Goal: Task Accomplishment & Management: Complete application form

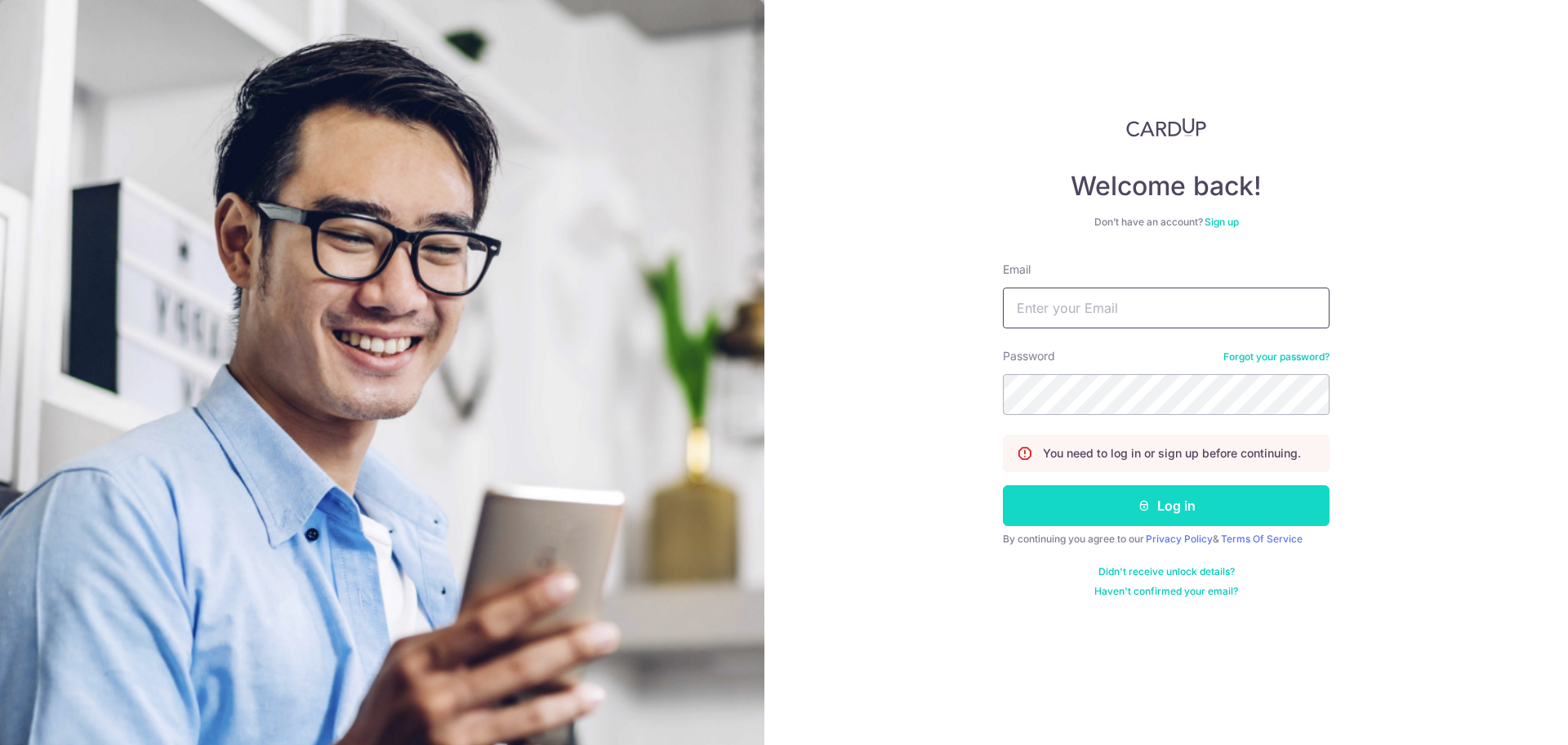
type input "[EMAIL_ADDRESS][DOMAIN_NAME]"
click at [1117, 506] on button "Log in" at bounding box center [1166, 505] width 327 height 41
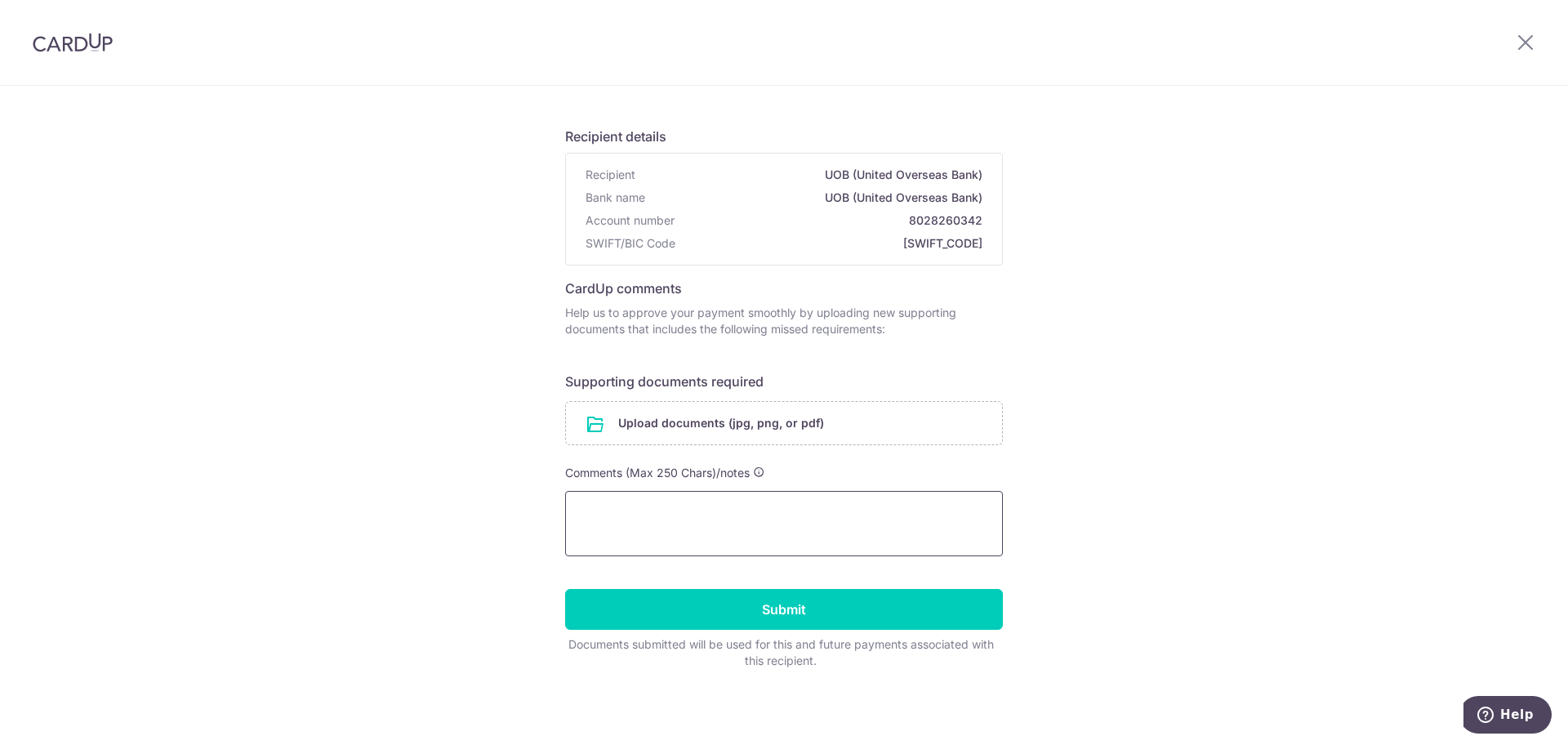
scroll to position [81, 0]
click at [735, 505] on textarea at bounding box center [783, 522] width 437 height 65
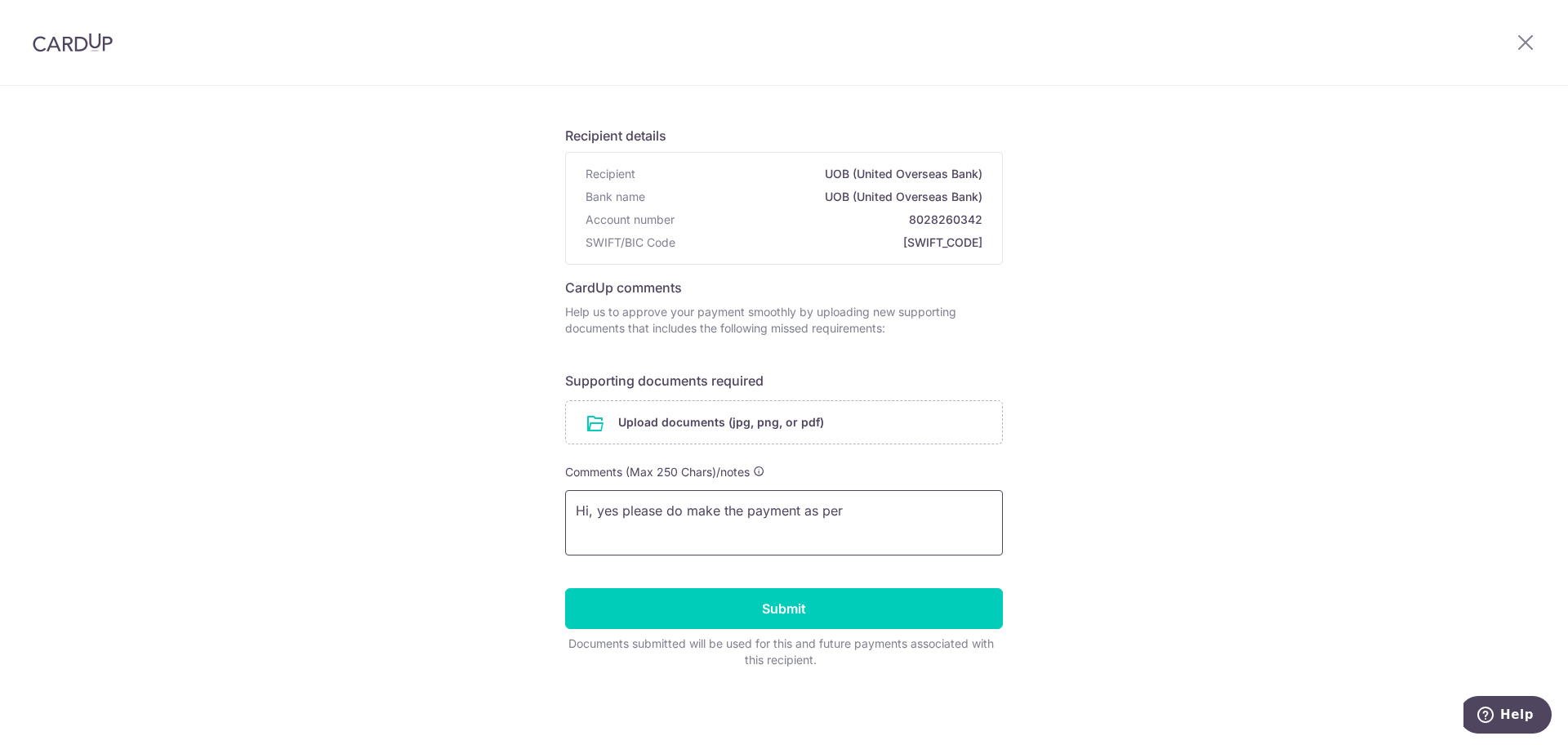
paste textarea "bank account number is UOB - 33000310"
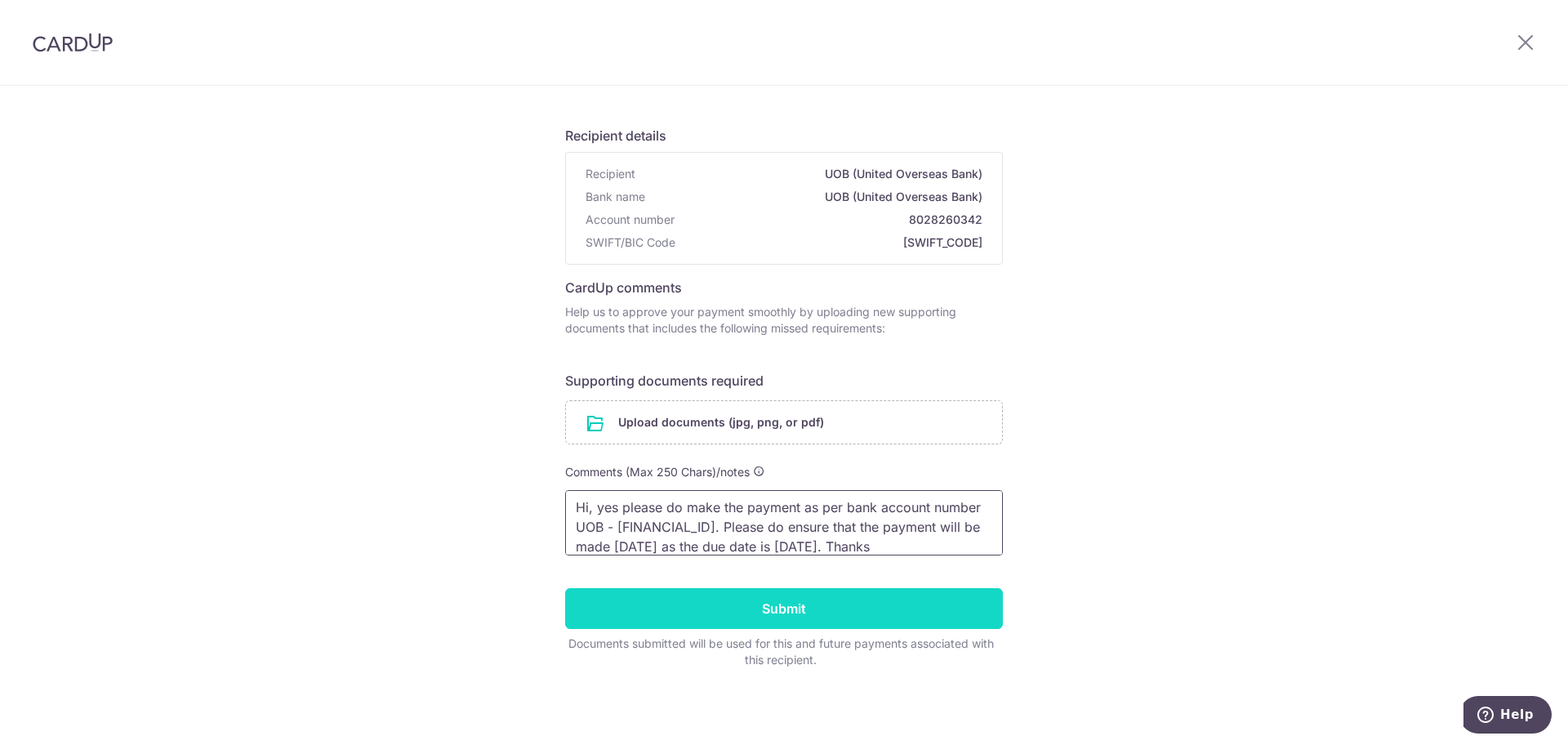
type textarea "Hi, yes please do make the payment as per bank account number UOB - 33000310. P…"
click at [730, 608] on input "Submit" at bounding box center [783, 609] width 437 height 41
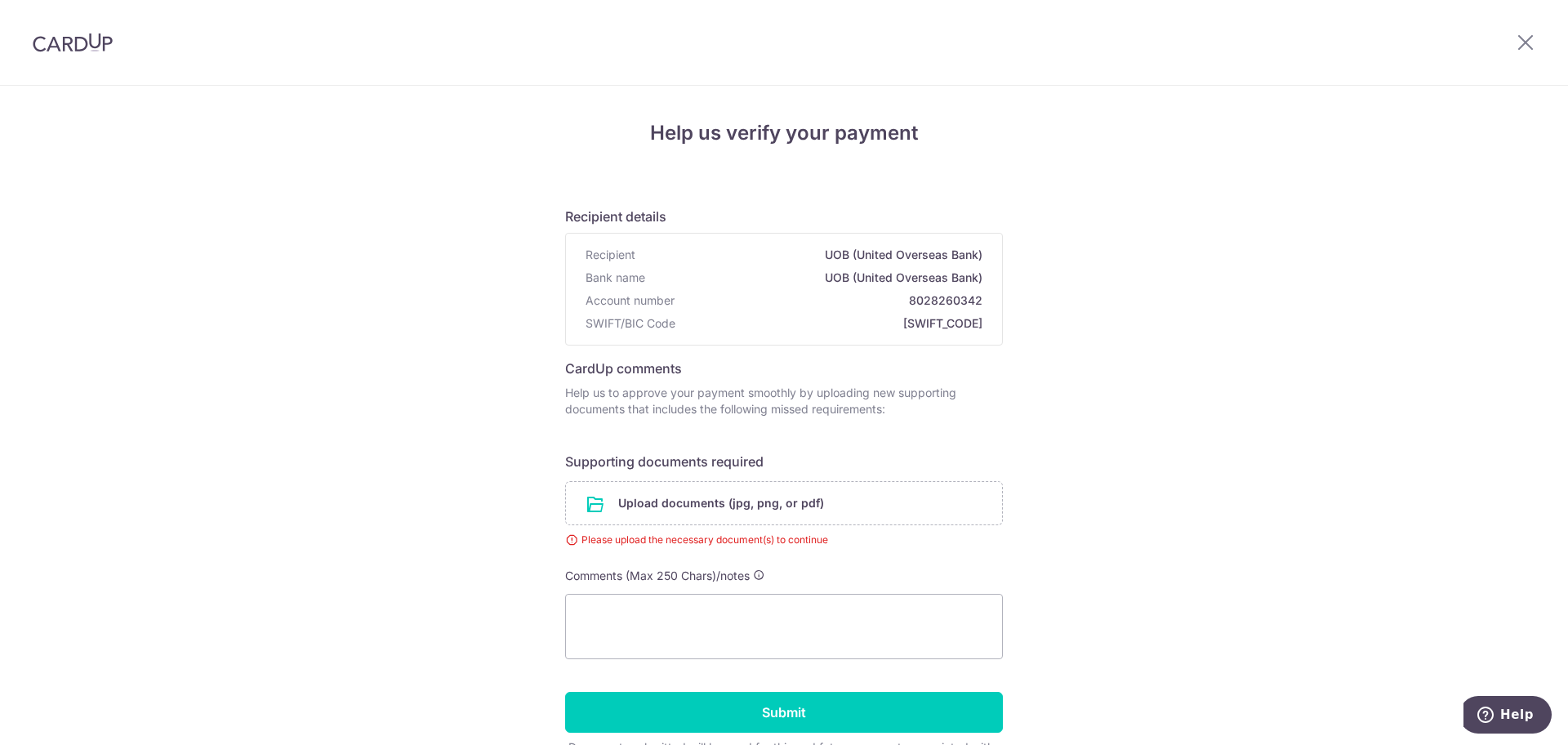
scroll to position [103, 0]
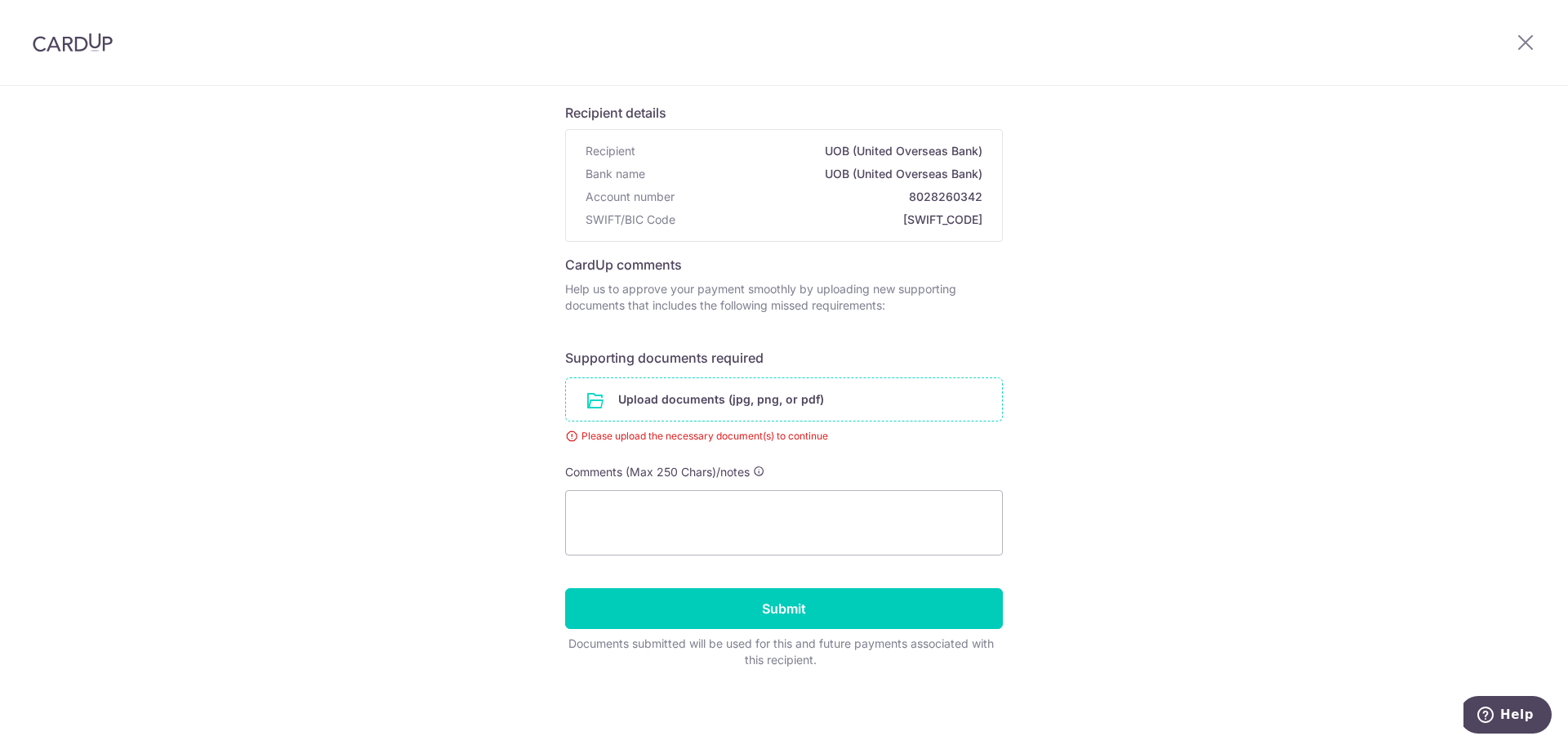
click at [772, 405] on input "file" at bounding box center [783, 399] width 436 height 43
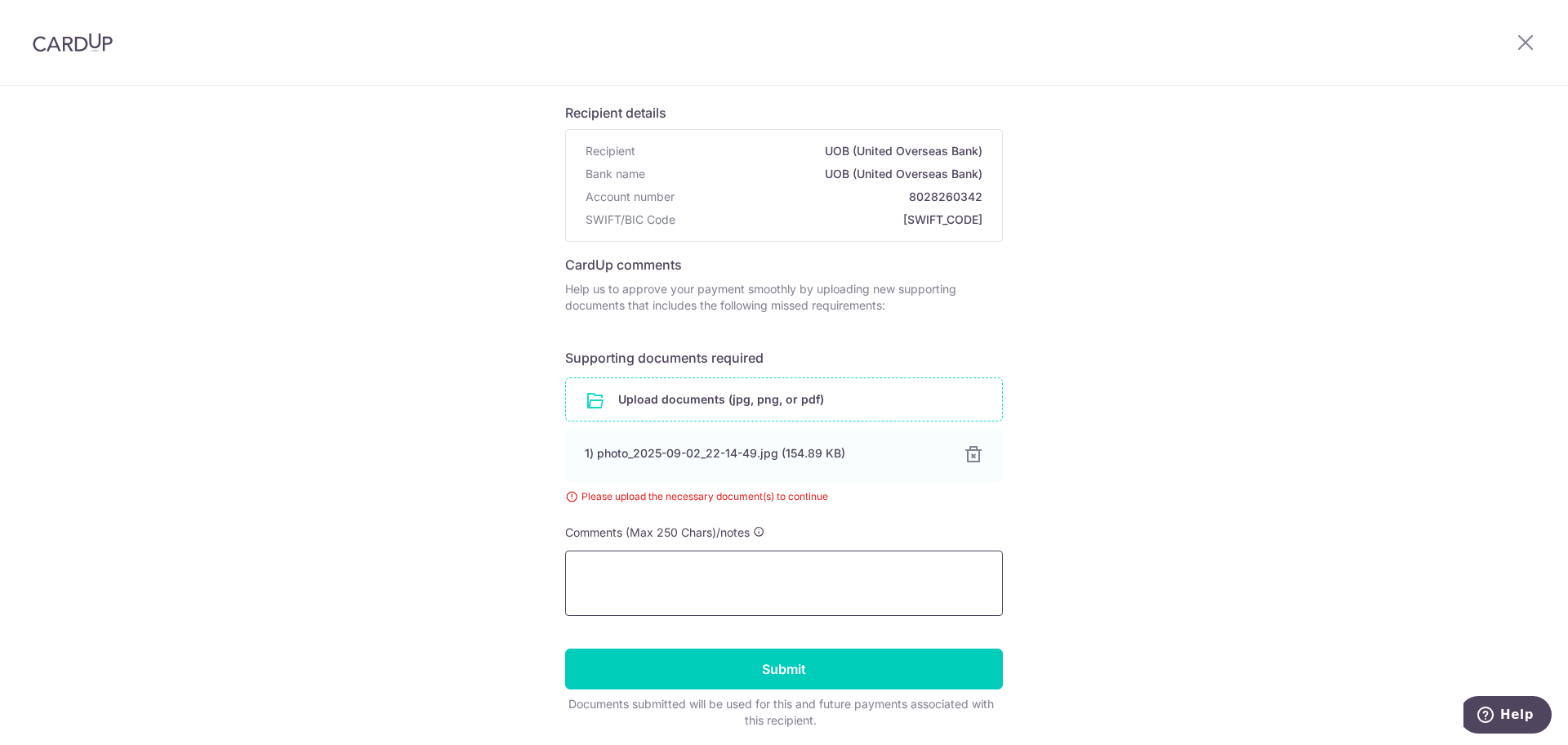
click at [674, 581] on textarea at bounding box center [783, 583] width 437 height 65
paste textarea "bank account number is UOB - 33000310"
drag, startPoint x: 615, startPoint y: 583, endPoint x: 633, endPoint y: 580, distance: 18.2
click at [633, 580] on textarea "Yes please do make the payment accordingly to bank account number is UOB - 3300…" at bounding box center [783, 583] width 437 height 65
click at [621, 593] on textarea "Yes please do make the payment accordingly to bank account number is UOB - 3300…" at bounding box center [783, 583] width 437 height 65
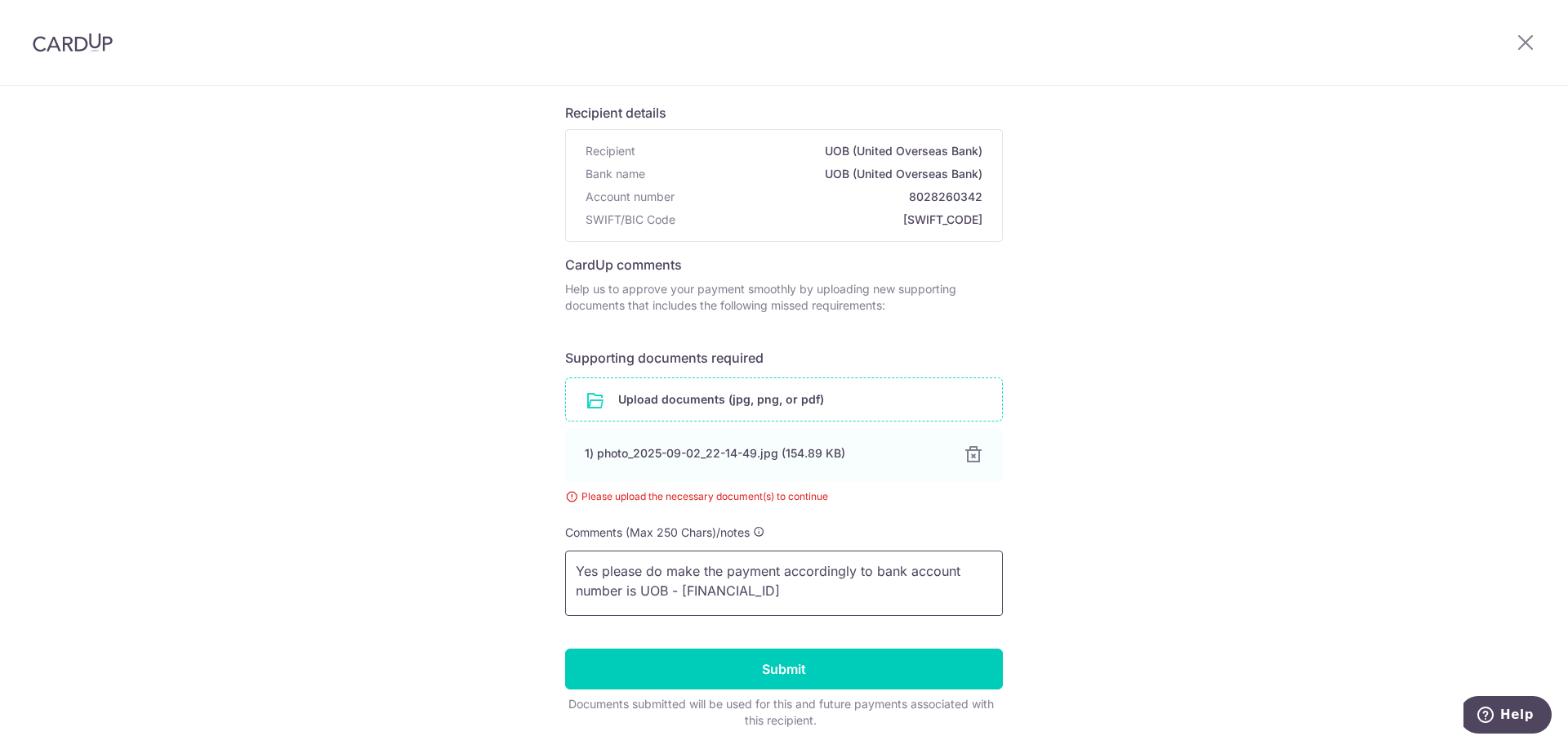
click at [865, 569] on textarea "Yes please do make the payment accordingly to bank account number is UOB - 3300…" at bounding box center [783, 583] width 437 height 65
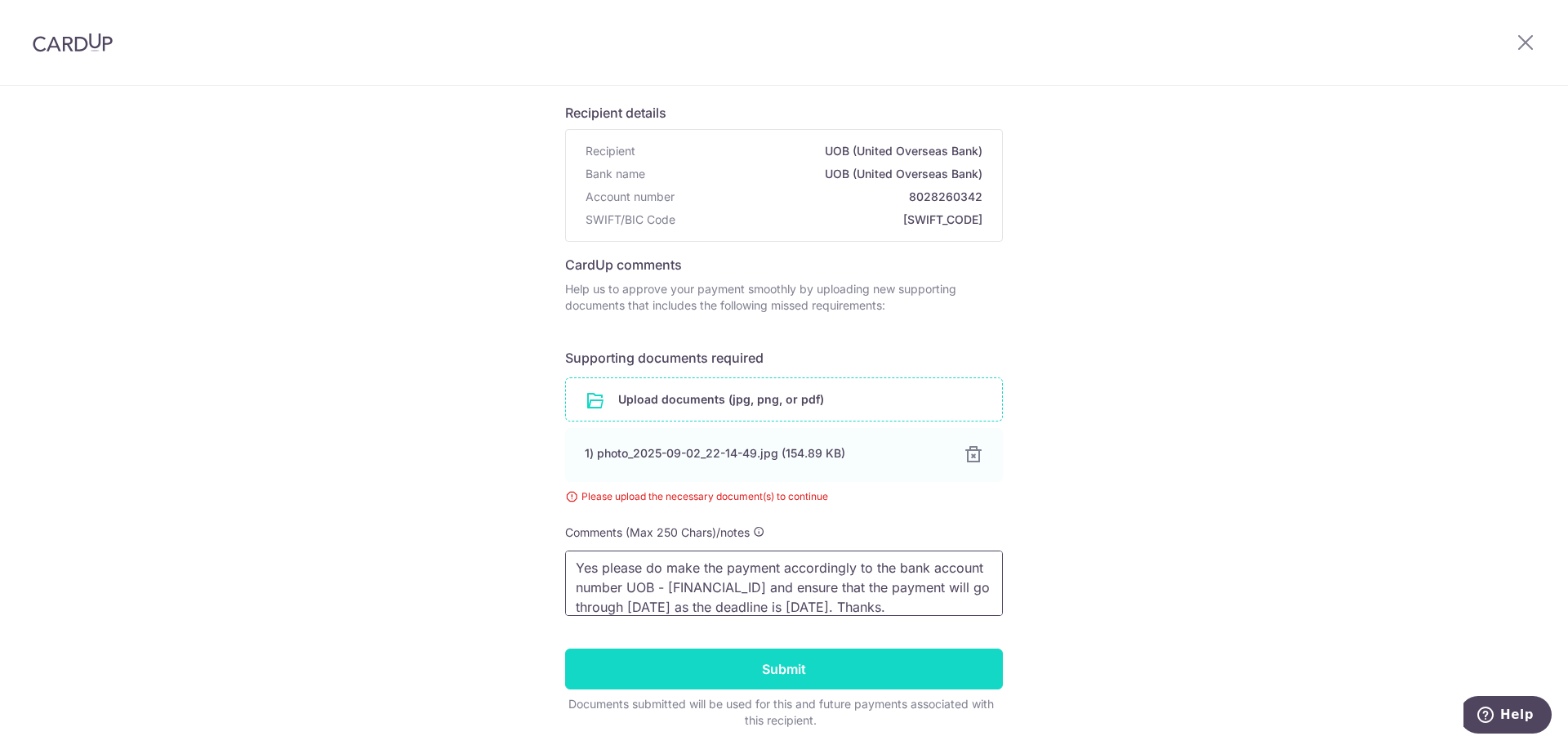
type textarea "Yes please do make the payment accordingly to the bank account number UOB - 330…"
click at [838, 653] on input "Submit" at bounding box center [783, 669] width 437 height 41
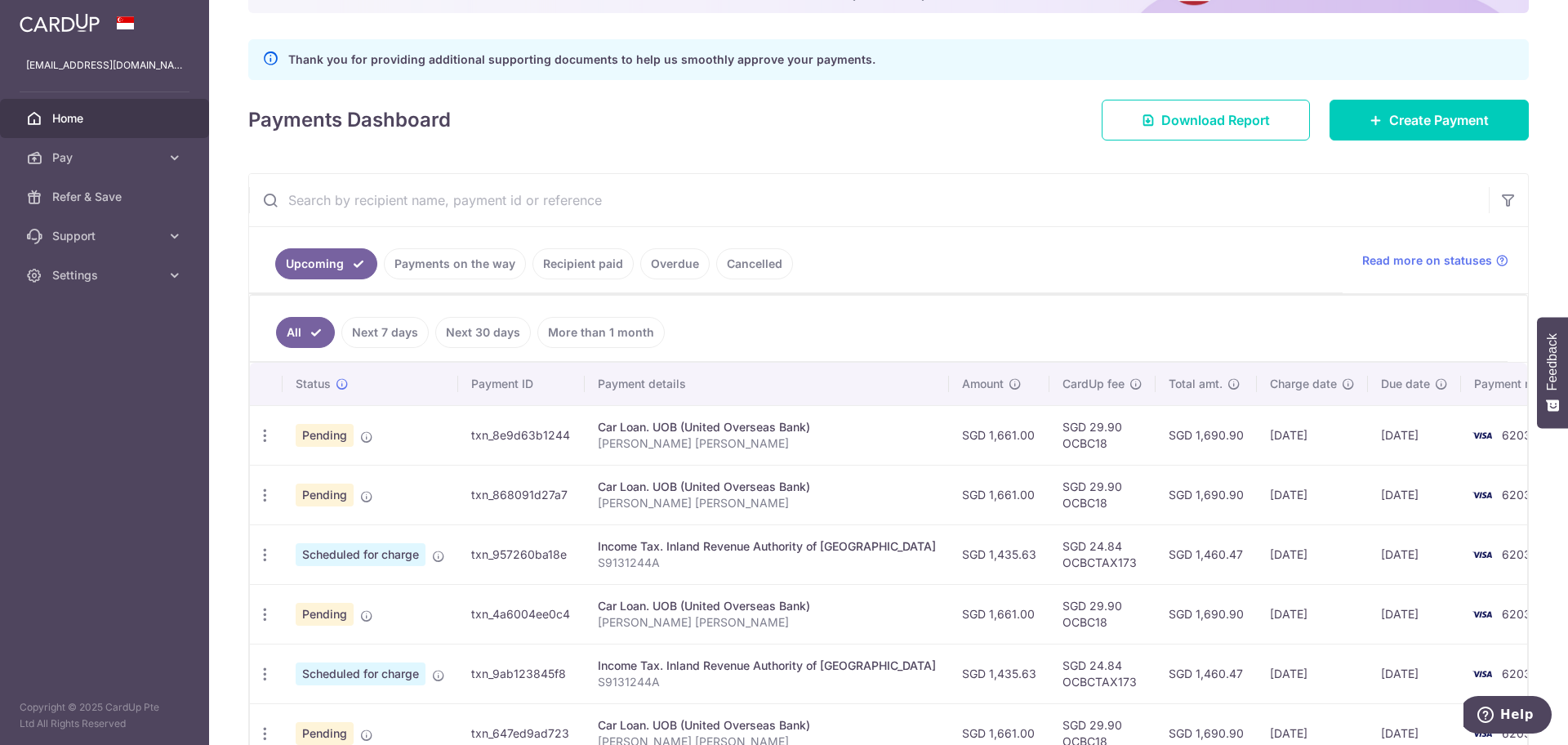
scroll to position [204, 0]
